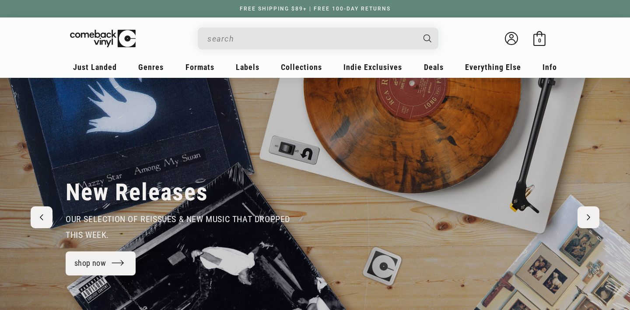
click at [242, 38] on input "Search" at bounding box center [310, 39] width 207 height 18
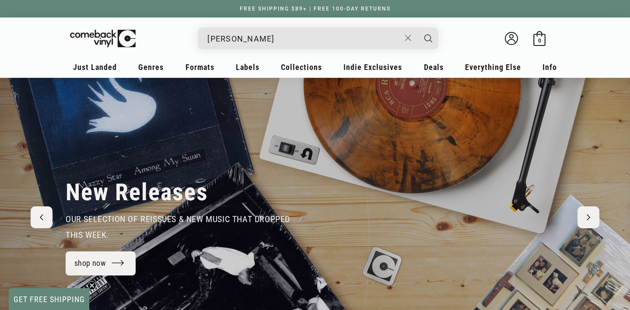
type input "bobby bazini"
click at [417, 28] on button "Search" at bounding box center [428, 39] width 22 height 22
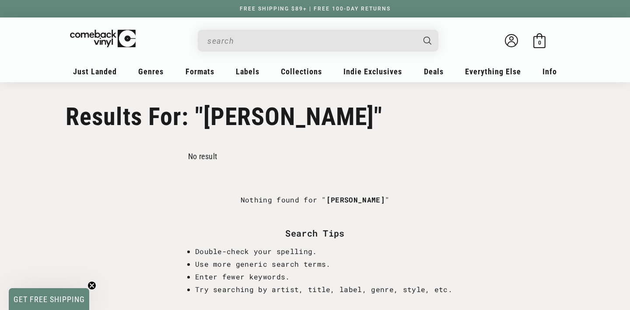
click at [224, 43] on input "Search" at bounding box center [310, 41] width 207 height 18
type input "bazini"
click at [417, 30] on button "Search" at bounding box center [428, 41] width 22 height 22
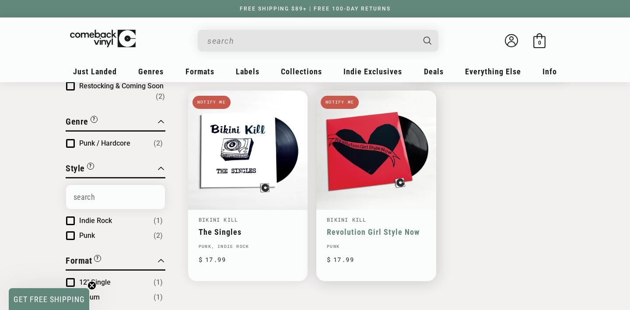
scroll to position [112, 0]
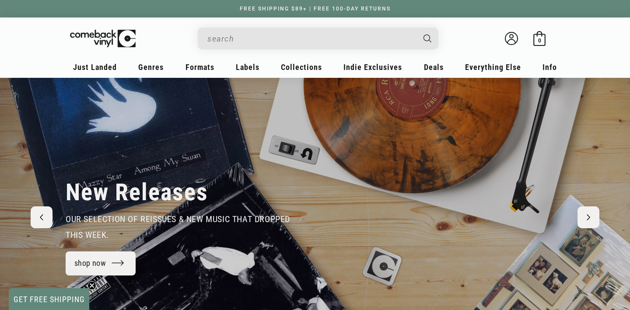
click at [243, 40] on input "Search" at bounding box center [310, 39] width 207 height 18
type input "summer is gone"
click at [417, 28] on button "Search" at bounding box center [428, 39] width 22 height 22
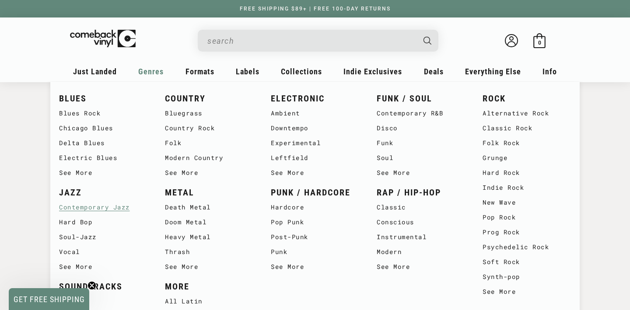
scroll to position [25, 0]
click at [80, 116] on link "Blues Rock" at bounding box center [103, 113] width 88 height 15
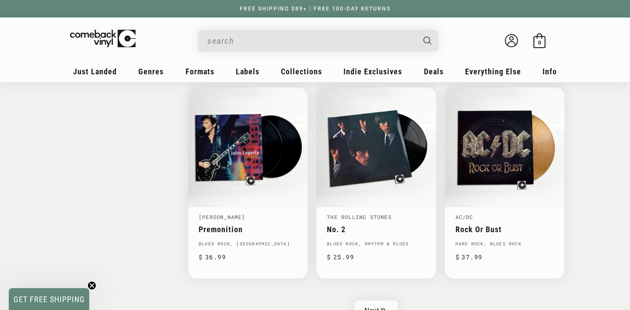
scroll to position [1355, 0]
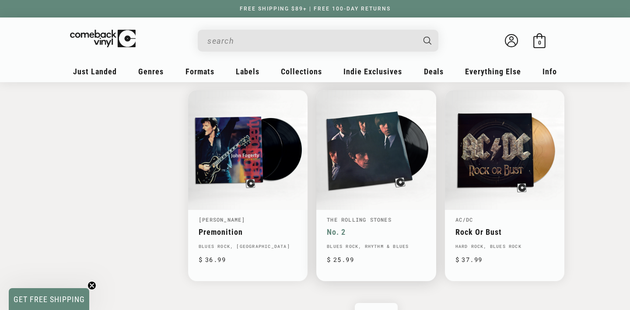
click at [334, 228] on link "No. 2" at bounding box center [376, 232] width 98 height 9
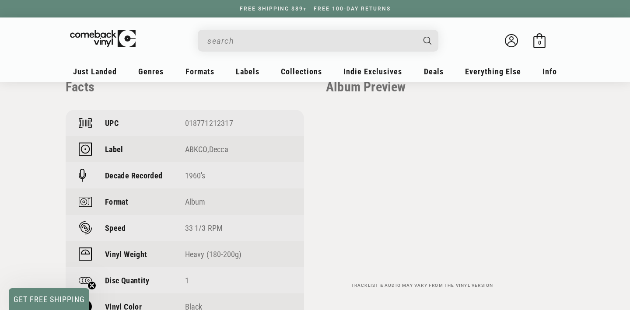
scroll to position [607, 0]
